Goal: Find specific page/section: Find specific page/section

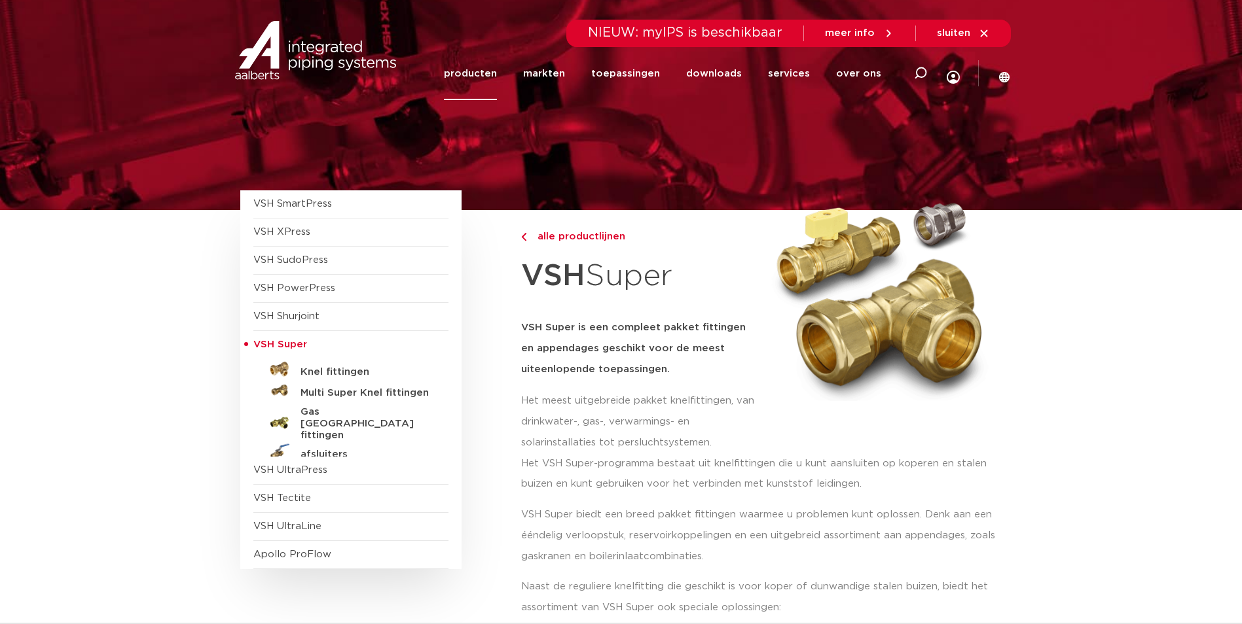
click at [293, 54] on img at bounding box center [316, 50] width 168 height 59
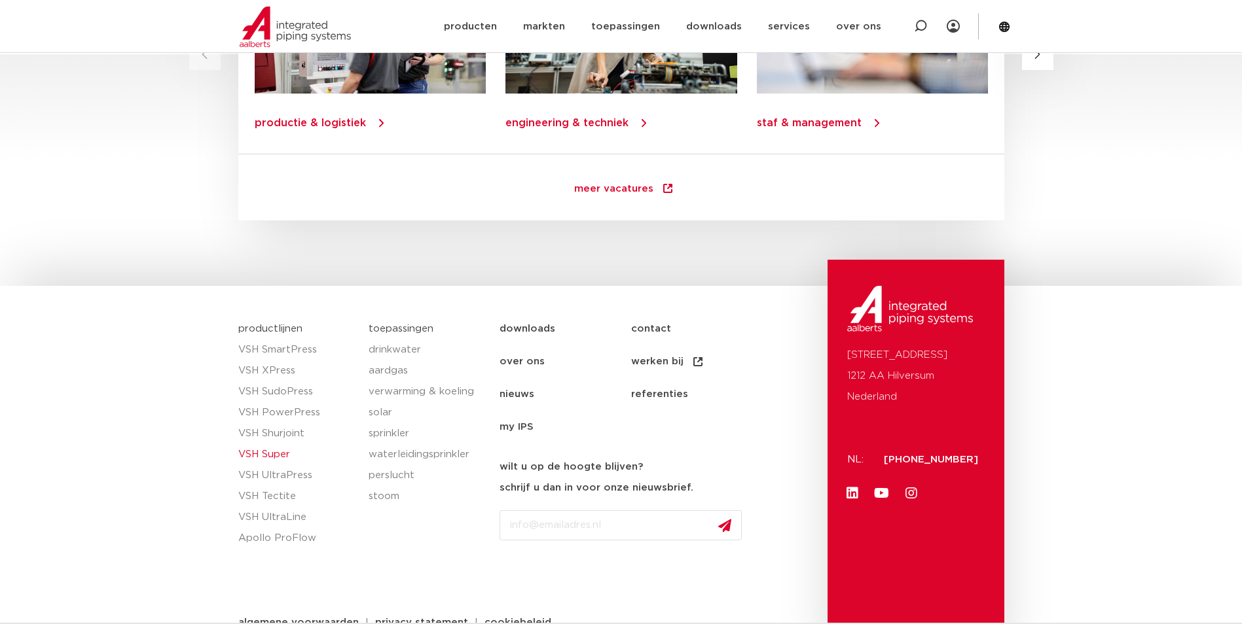
scroll to position [1859, 0]
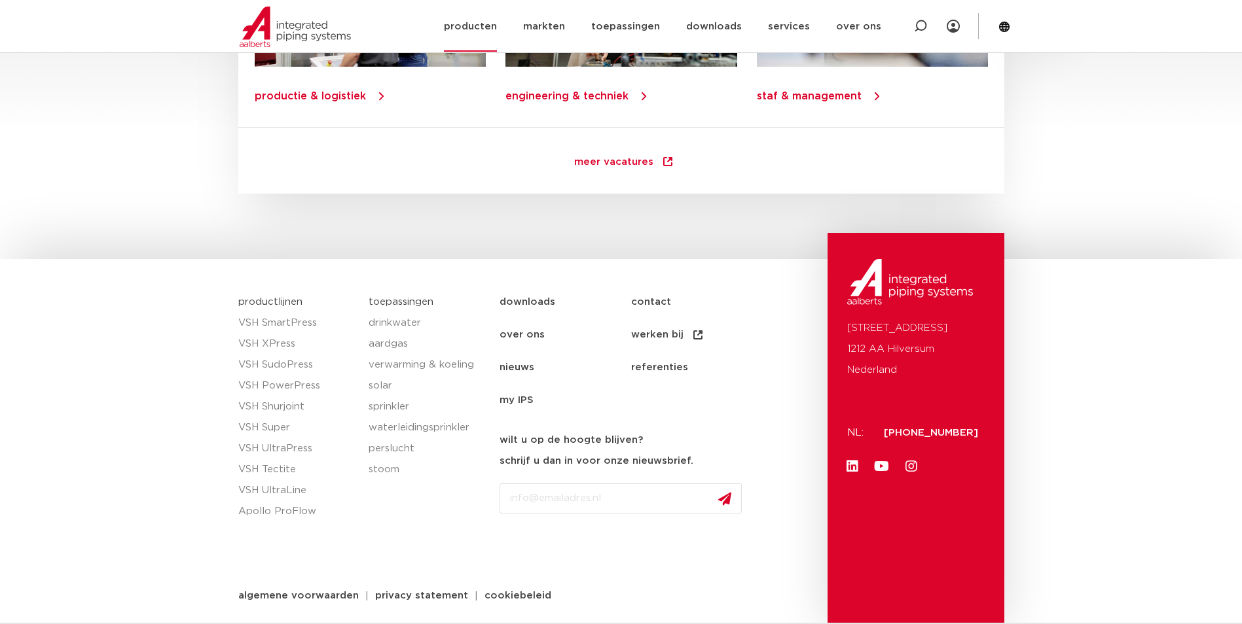
click at [476, 30] on link "producten" at bounding box center [470, 26] width 53 height 50
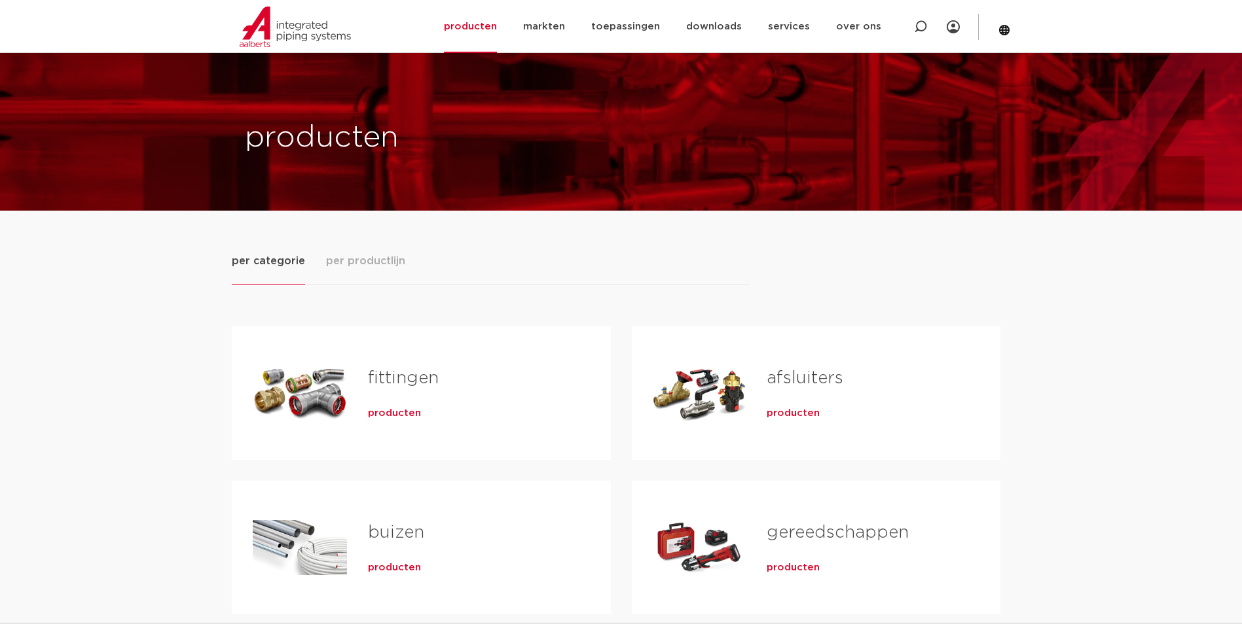
scroll to position [327, 0]
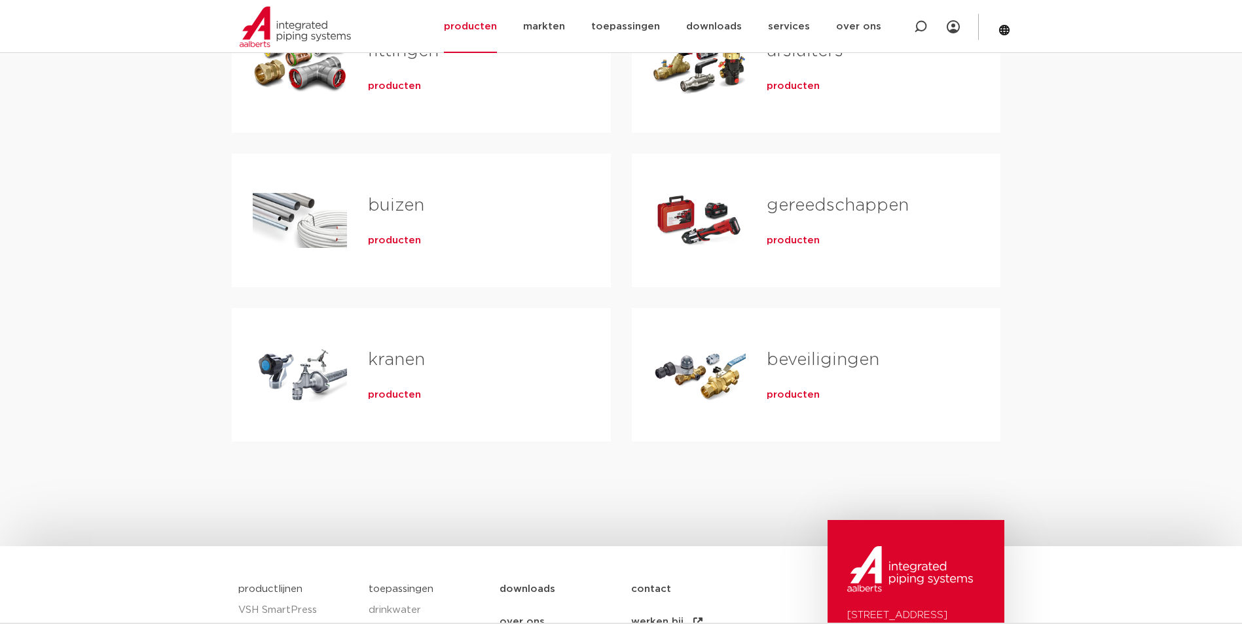
click at [779, 221] on h2 "gereedschappen" at bounding box center [861, 209] width 191 height 30
click at [791, 208] on link "gereedschappen" at bounding box center [837, 205] width 142 height 17
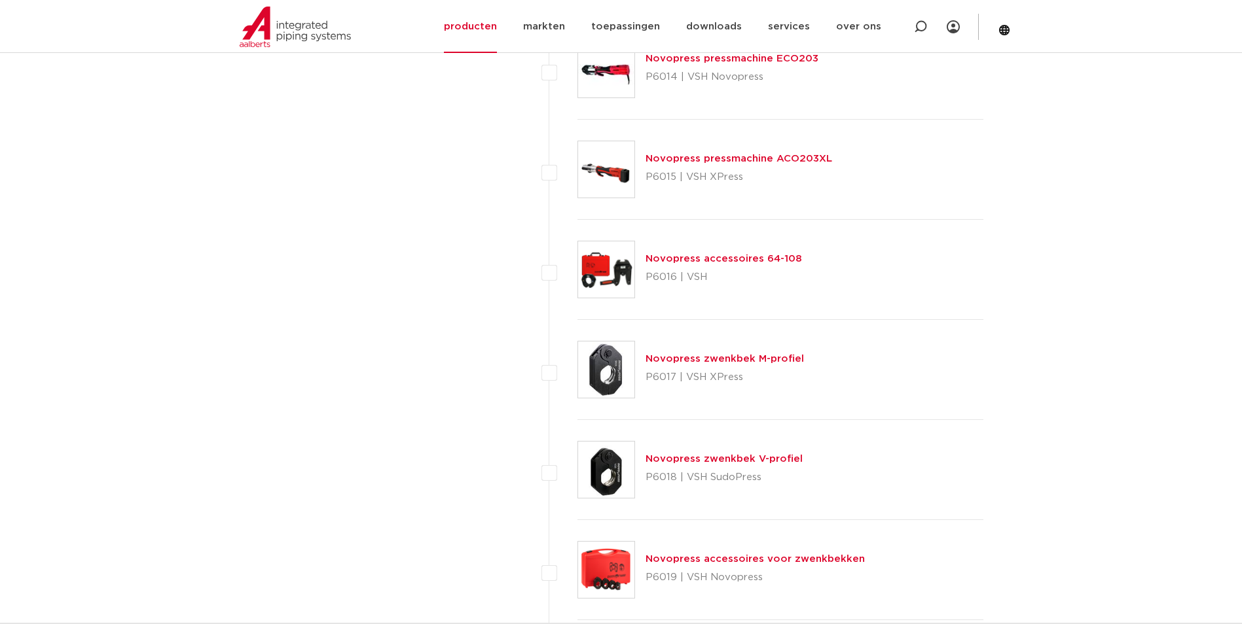
scroll to position [4778, 0]
